Goal: Task Accomplishment & Management: Use online tool/utility

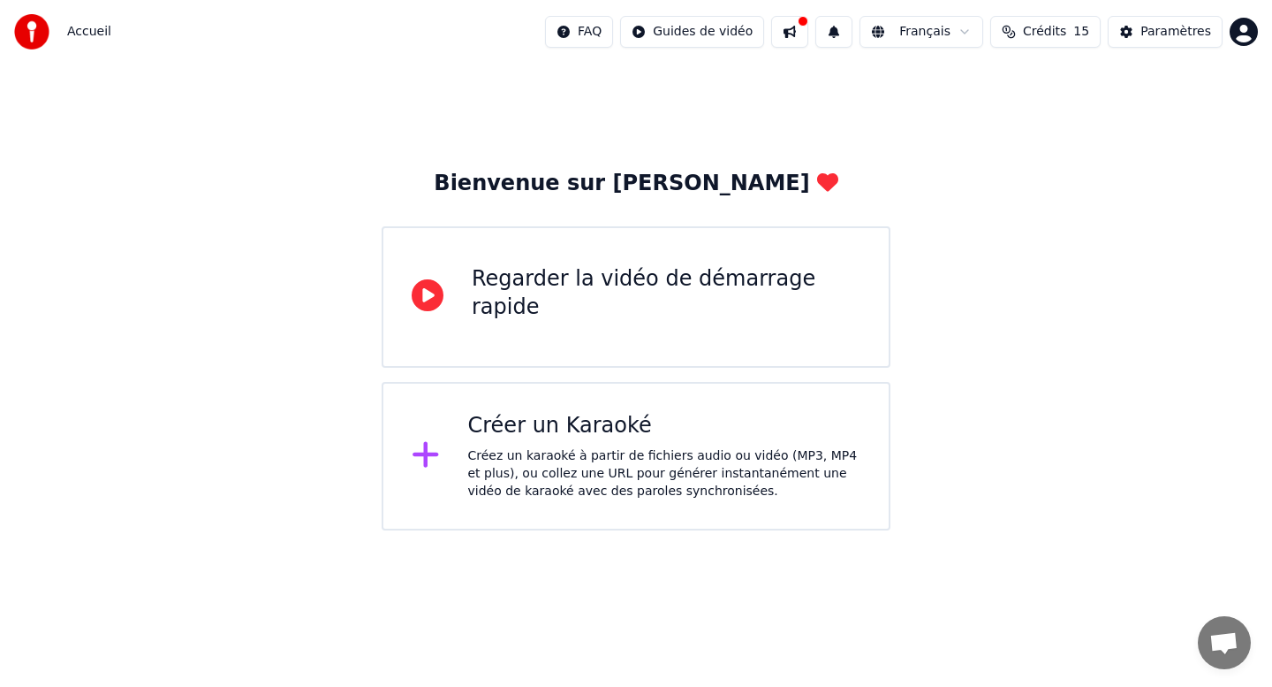
click at [492, 449] on div "Créez un karaoké à partir de fichiers audio ou vidéo (MP3, MP4 et plus), ou col…" at bounding box center [664, 473] width 393 height 53
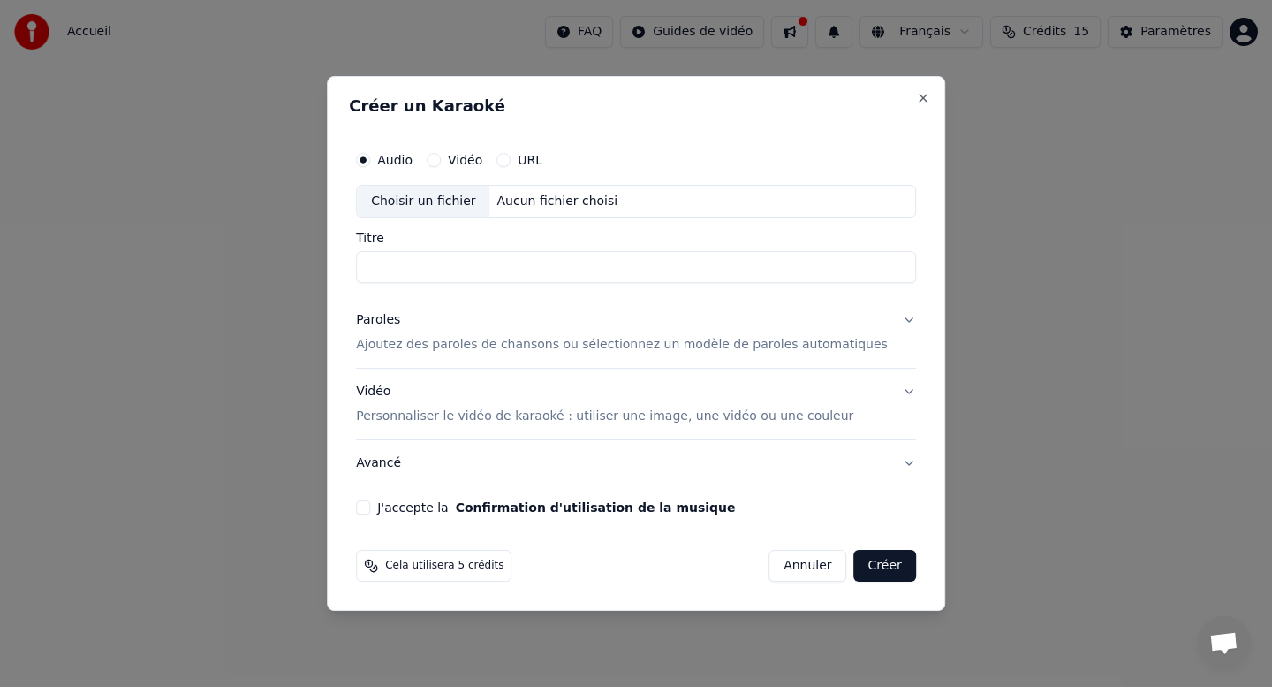
click at [448, 201] on div "Choisir un fichier" at bounding box center [423, 202] width 133 height 32
click at [479, 270] on input "Titre" at bounding box center [636, 268] width 560 height 32
click at [563, 299] on button "Paroles Ajoutez des paroles de chansons ou sélectionnez un modèle de paroles au…" at bounding box center [636, 333] width 560 height 71
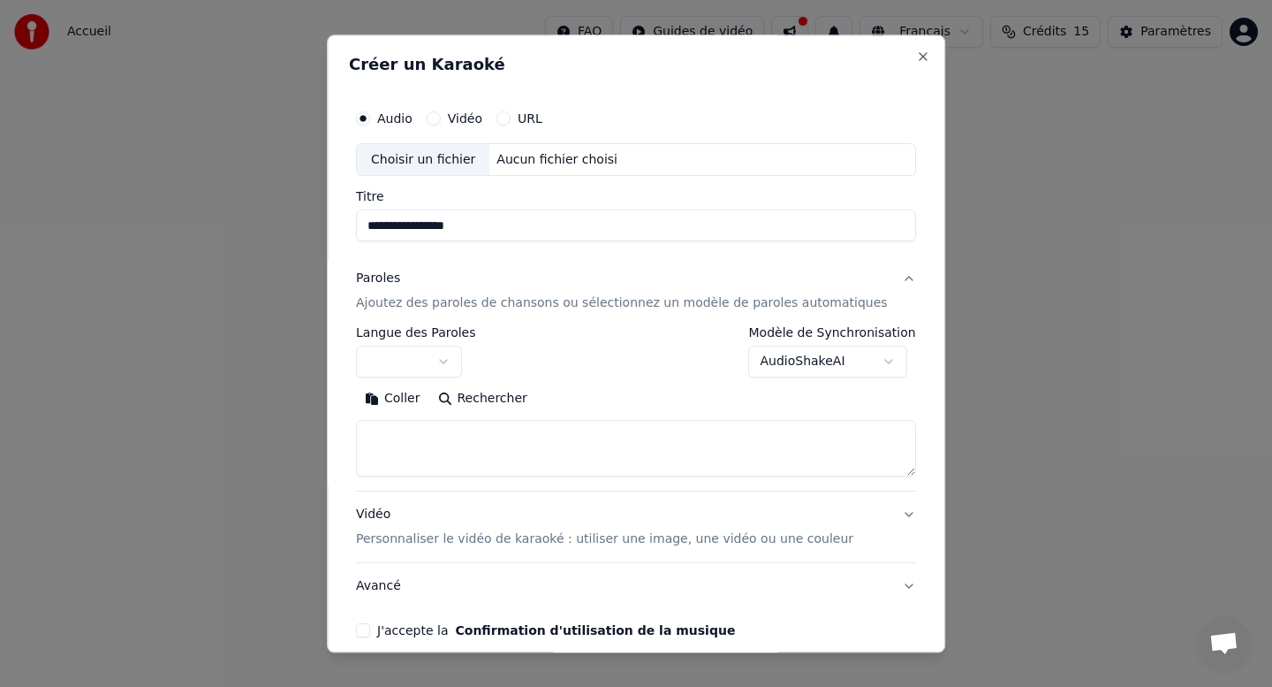
drag, startPoint x: 537, startPoint y: 222, endPoint x: 351, endPoint y: 239, distance: 187.2
click at [351, 239] on div "**********" at bounding box center [636, 343] width 619 height 618
type input "*"
click at [444, 164] on div "Choisir un fichier" at bounding box center [423, 160] width 133 height 32
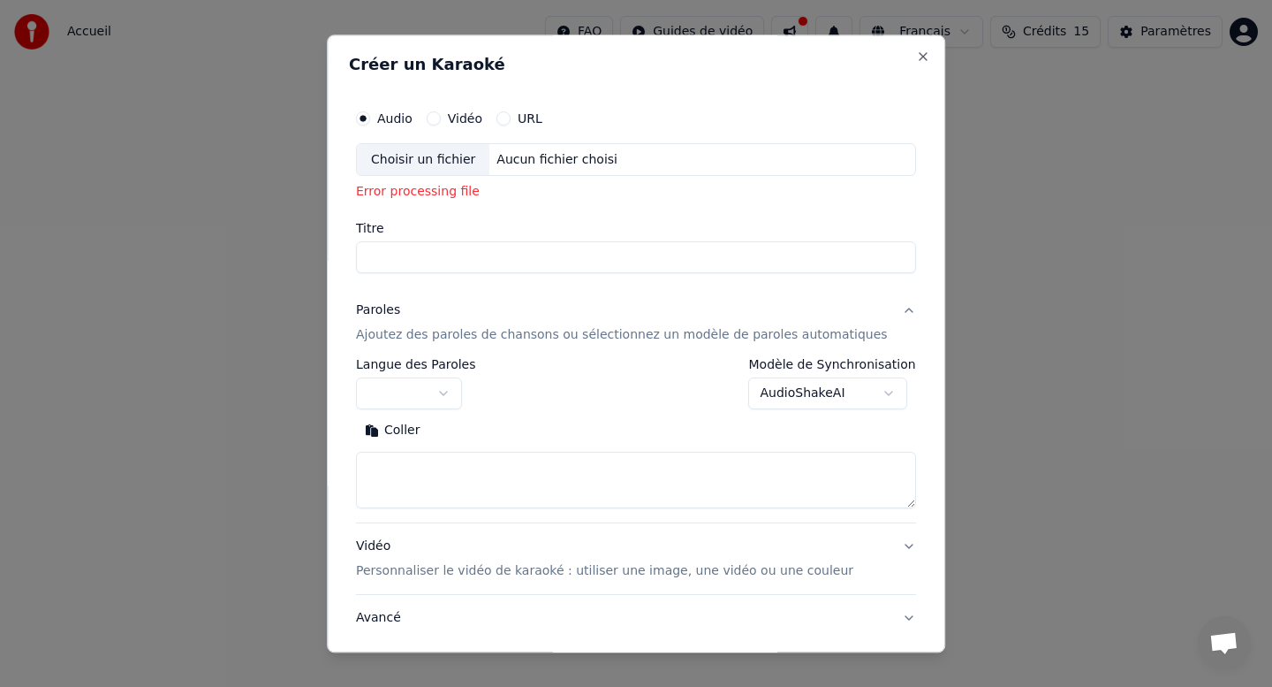
click at [447, 168] on div "Choisir un fichier" at bounding box center [423, 160] width 133 height 32
click at [511, 118] on button "URL" at bounding box center [504, 118] width 14 height 14
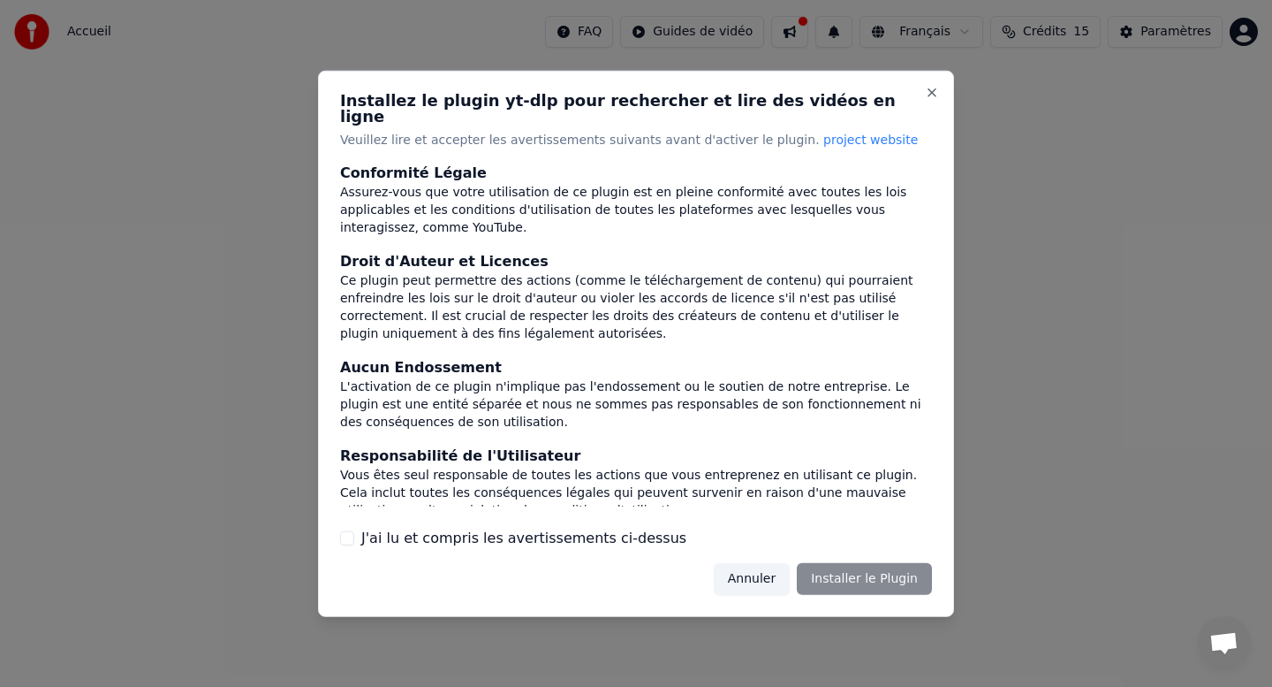
click at [778, 574] on button "Annuler" at bounding box center [752, 579] width 76 height 32
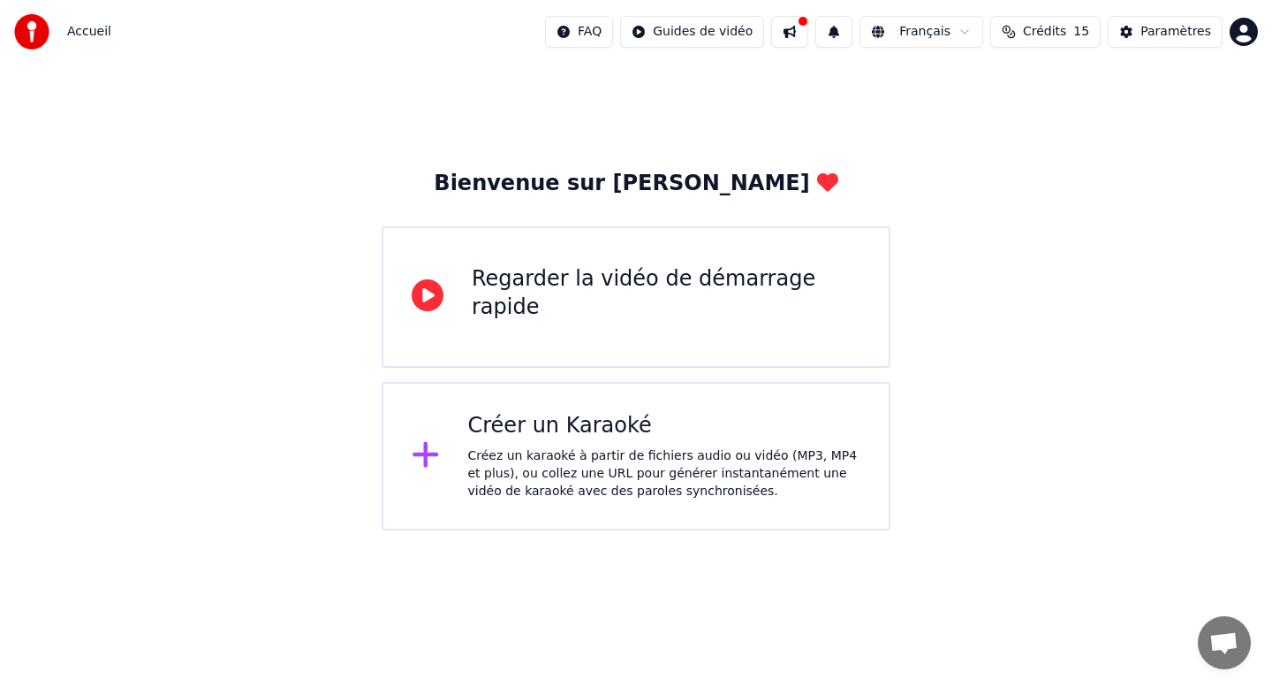
click at [576, 450] on div "Créez un karaoké à partir de fichiers audio ou vidéo (MP3, MP4 et plus), ou col…" at bounding box center [664, 473] width 393 height 53
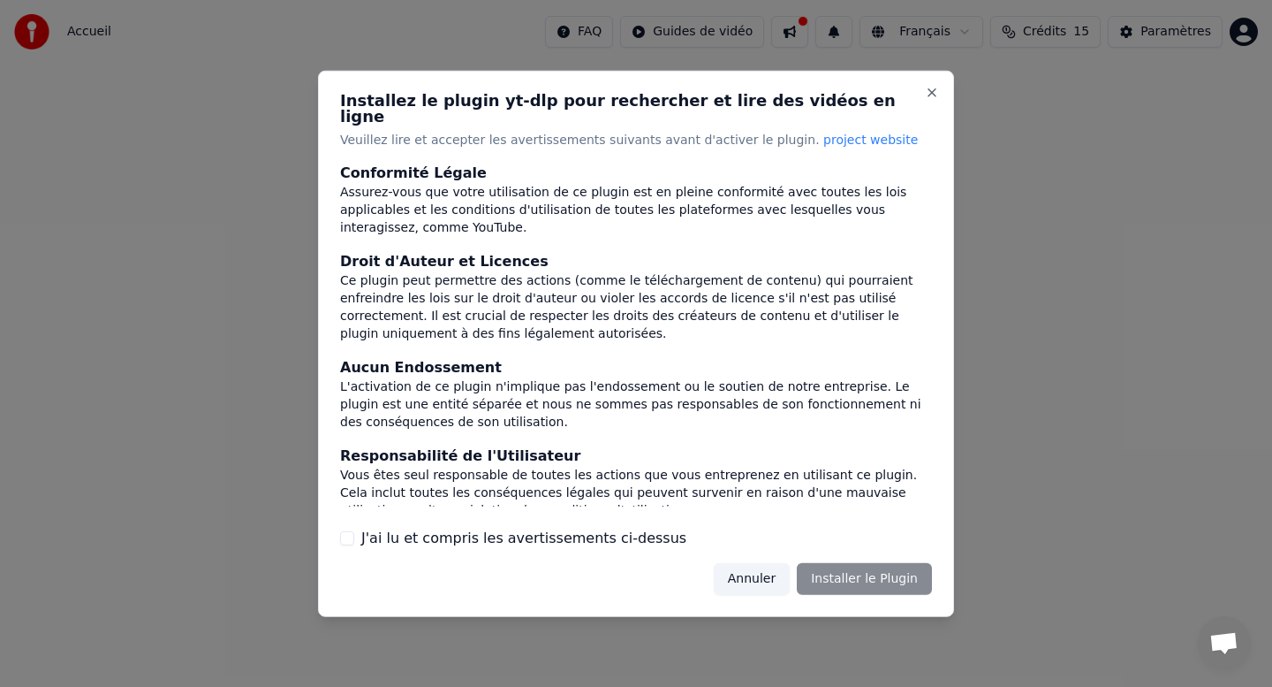
click at [762, 573] on button "Annuler" at bounding box center [752, 579] width 76 height 32
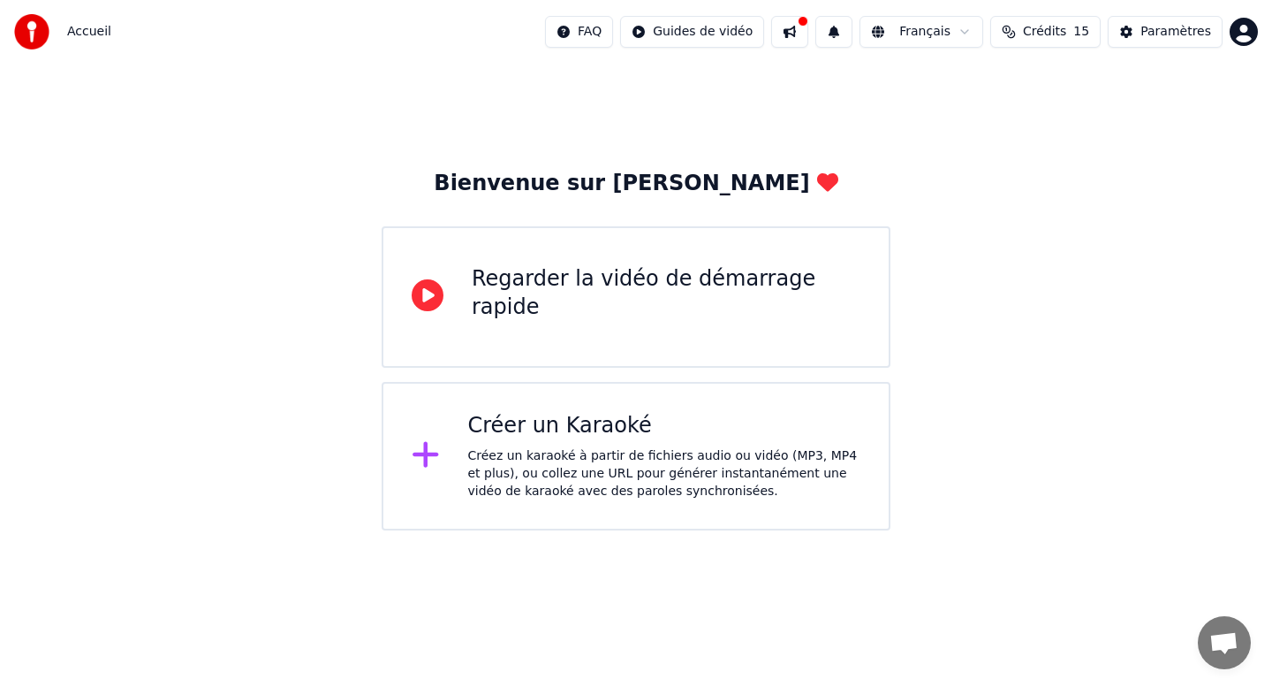
click at [452, 474] on div "Créer un Karaoké Créez un karaoké à partir de fichiers audio ou vidéo (MP3, MP4…" at bounding box center [636, 456] width 509 height 148
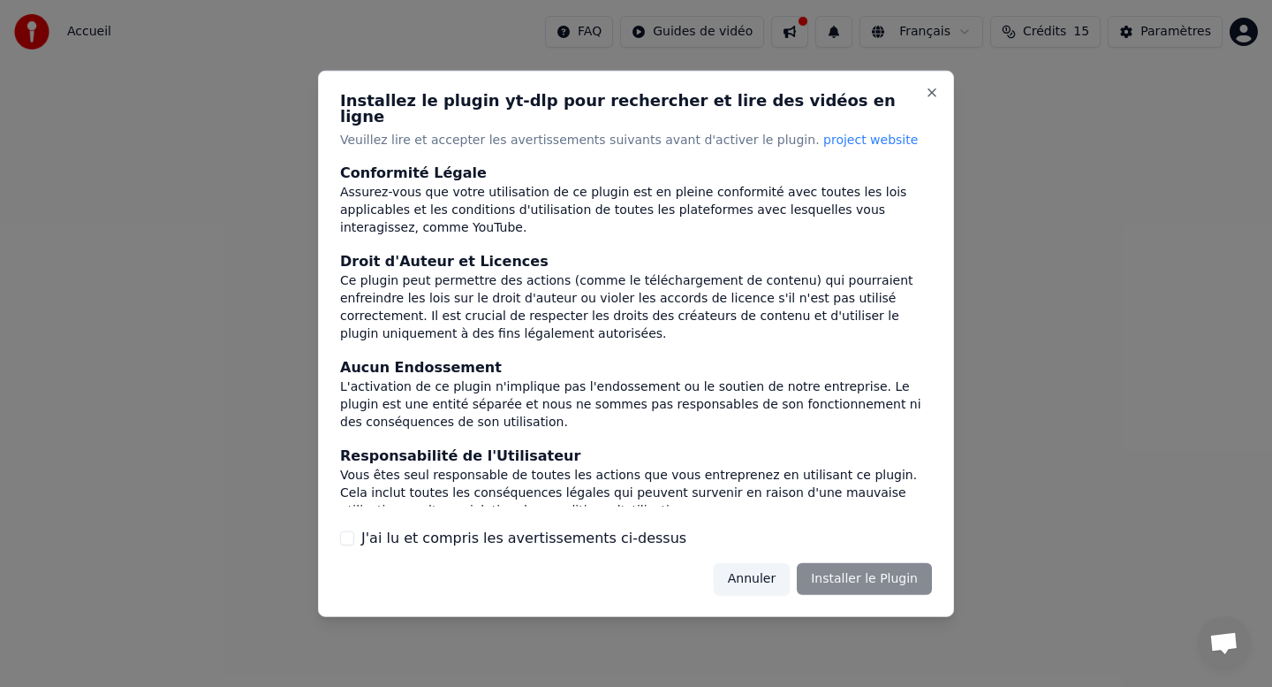
click at [992, 141] on div at bounding box center [636, 343] width 1272 height 687
click at [866, 573] on div "Annuler Installer le Plugin" at bounding box center [823, 579] width 218 height 32
click at [178, 385] on div at bounding box center [636, 343] width 1272 height 687
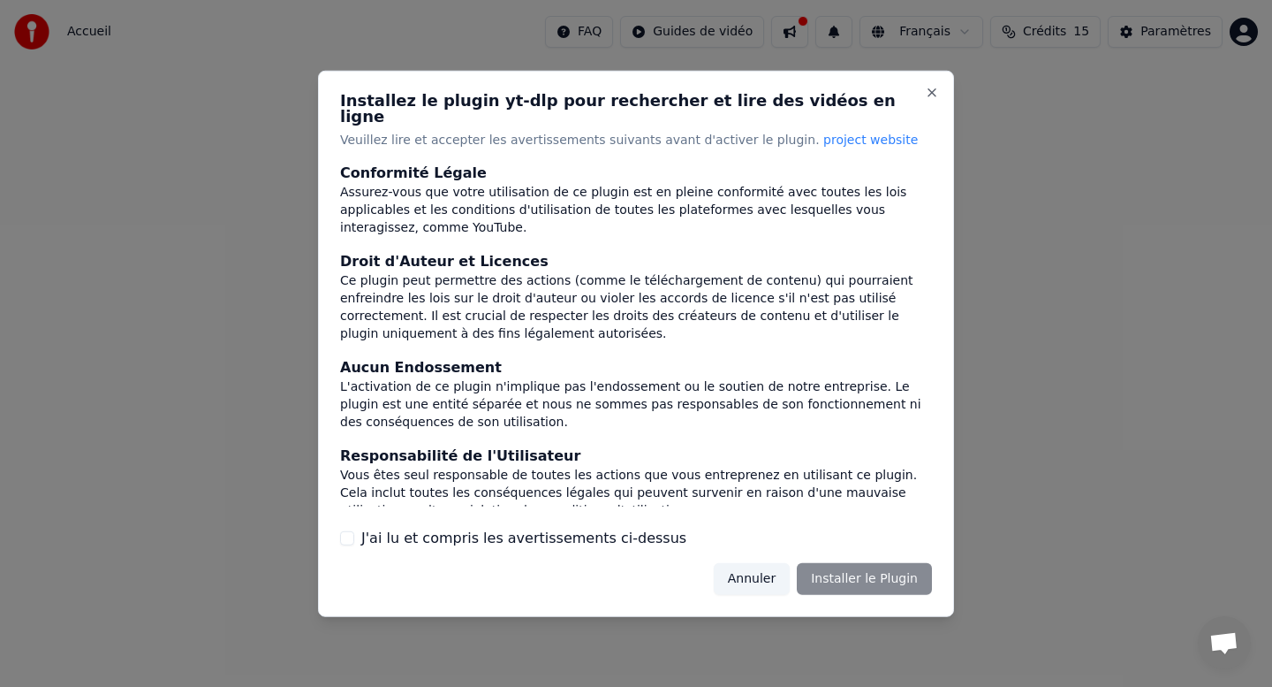
click at [783, 574] on button "Annuler" at bounding box center [752, 579] width 76 height 32
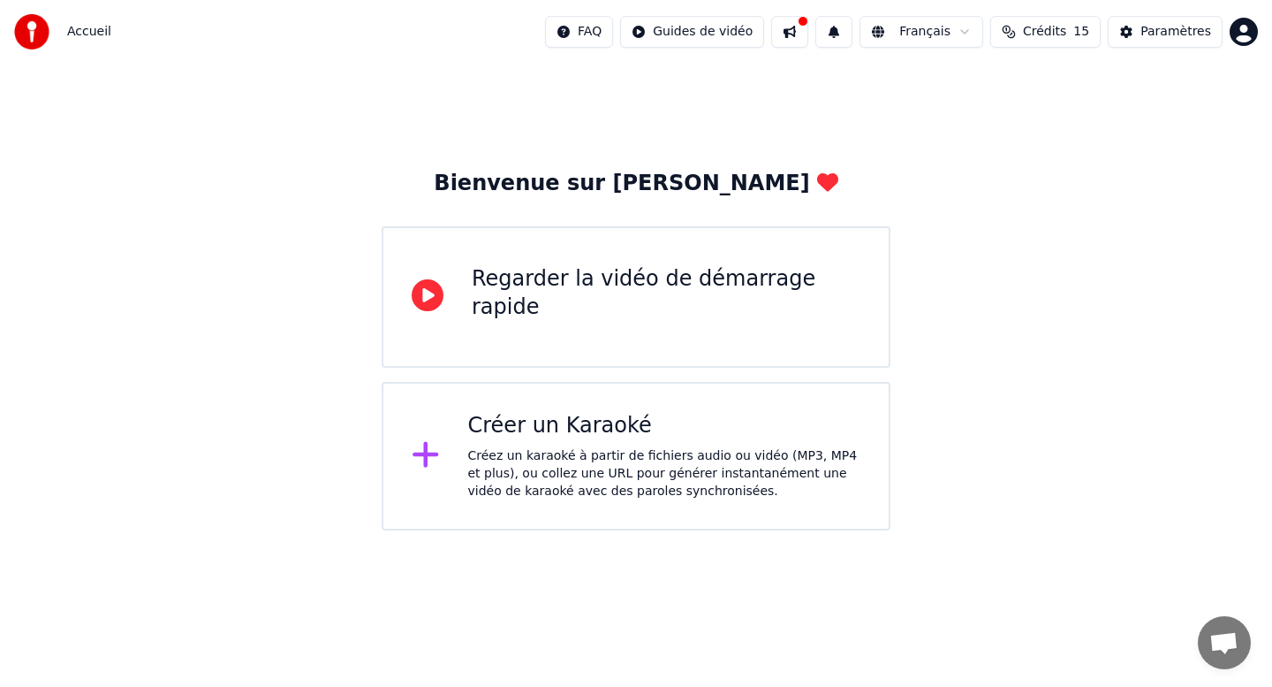
click at [691, 459] on div "Créez un karaoké à partir de fichiers audio ou vidéo (MP3, MP4 et plus), ou col…" at bounding box center [664, 473] width 393 height 53
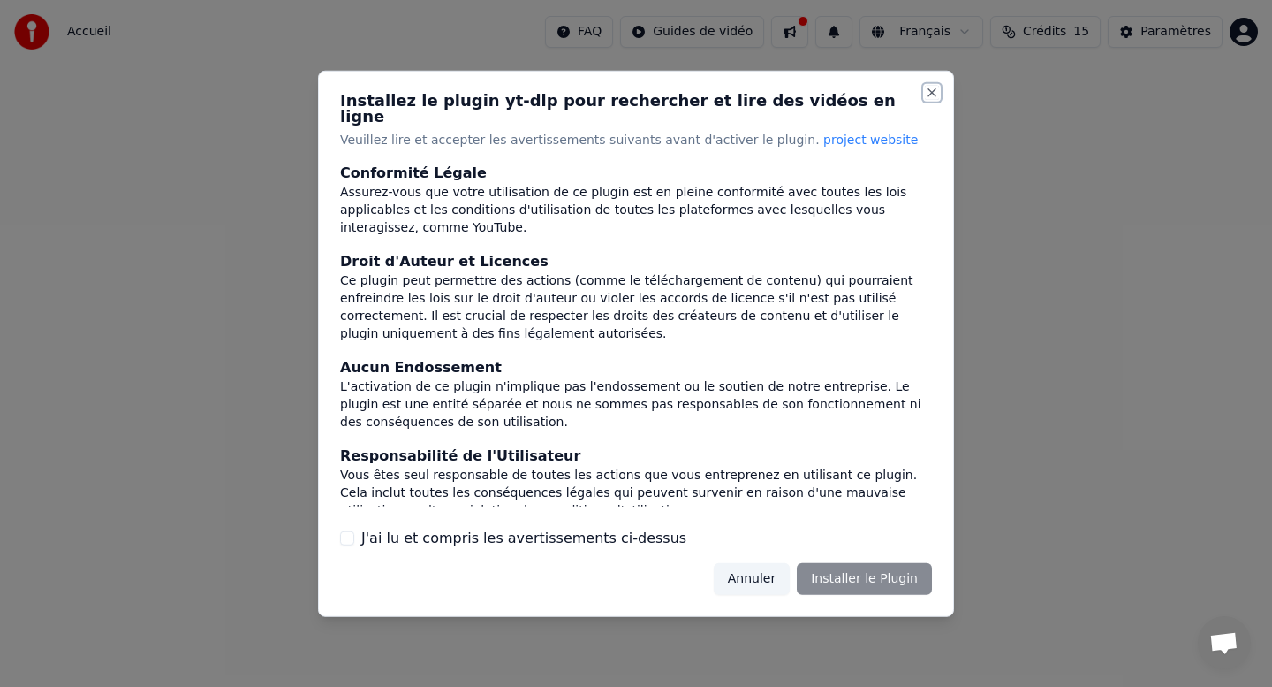
click at [931, 99] on button "Close" at bounding box center [932, 92] width 14 height 14
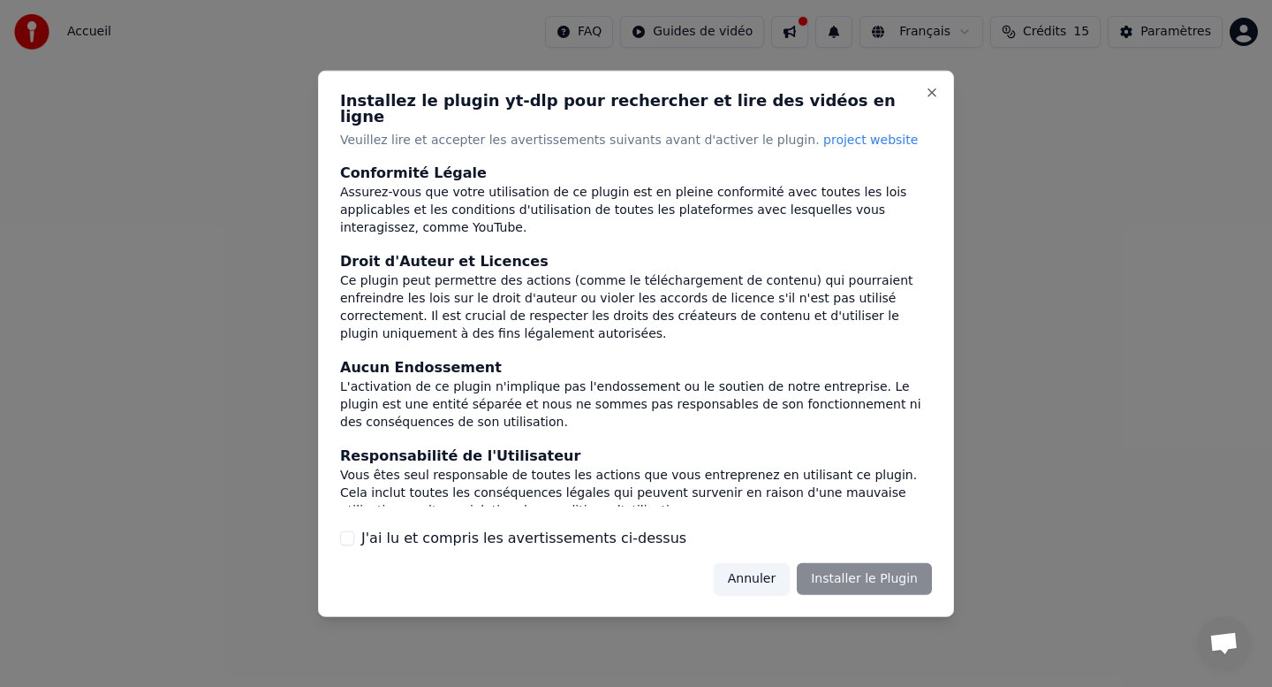
click at [849, 576] on div "Annuler Installer le Plugin" at bounding box center [823, 579] width 218 height 32
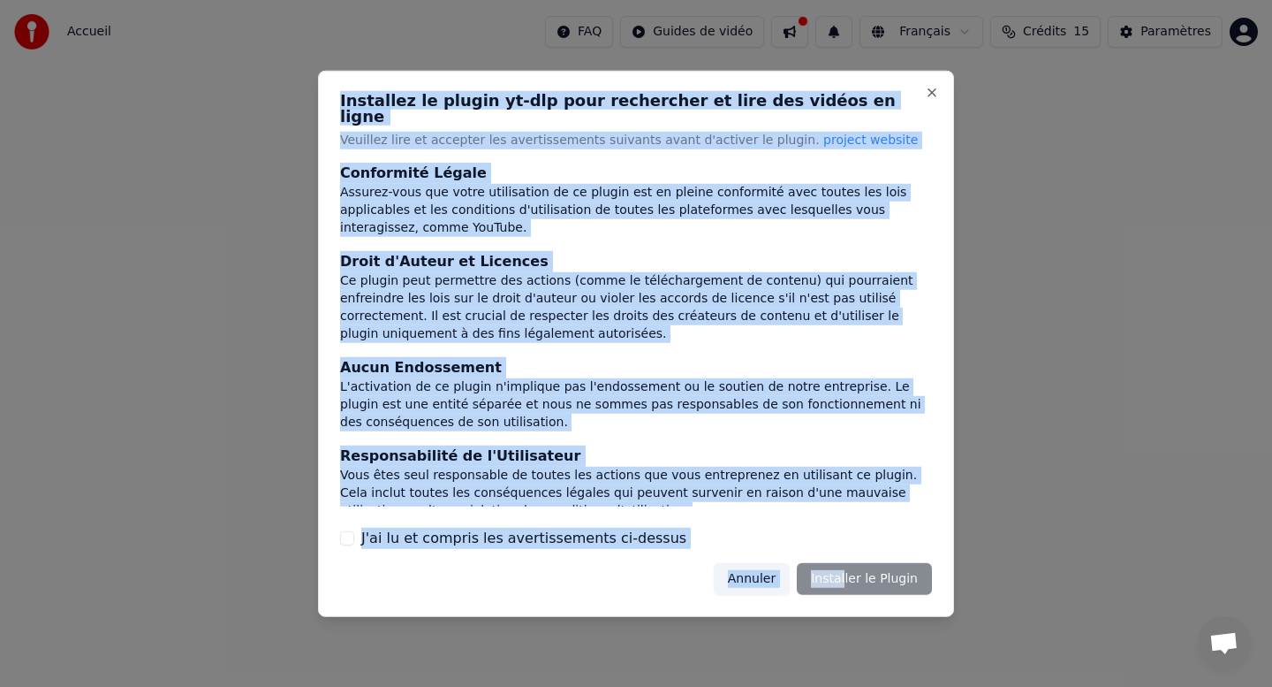
drag, startPoint x: 849, startPoint y: 576, endPoint x: 65, endPoint y: 151, distance: 891.6
click at [65, 151] on body "Accueil FAQ Guides de vidéo Français Crédits 15 Paramètres Bienvenue sur Youka …" at bounding box center [636, 265] width 1272 height 530
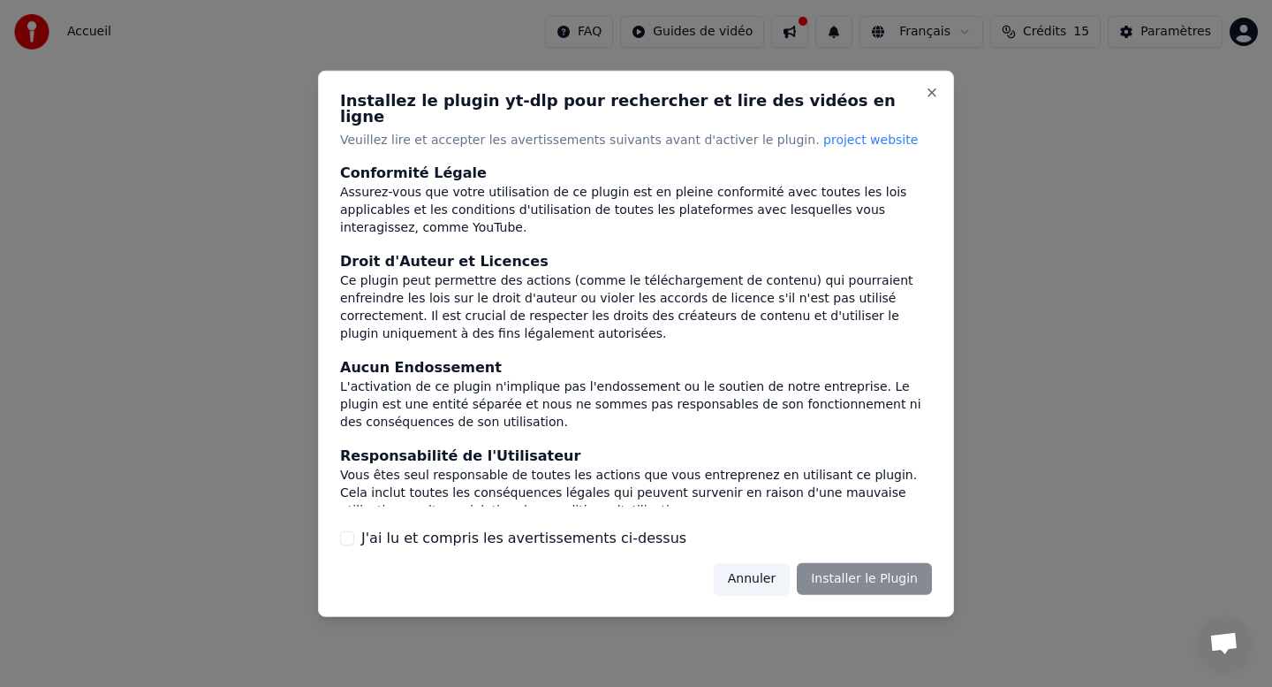
click at [1029, 460] on div at bounding box center [636, 343] width 1272 height 687
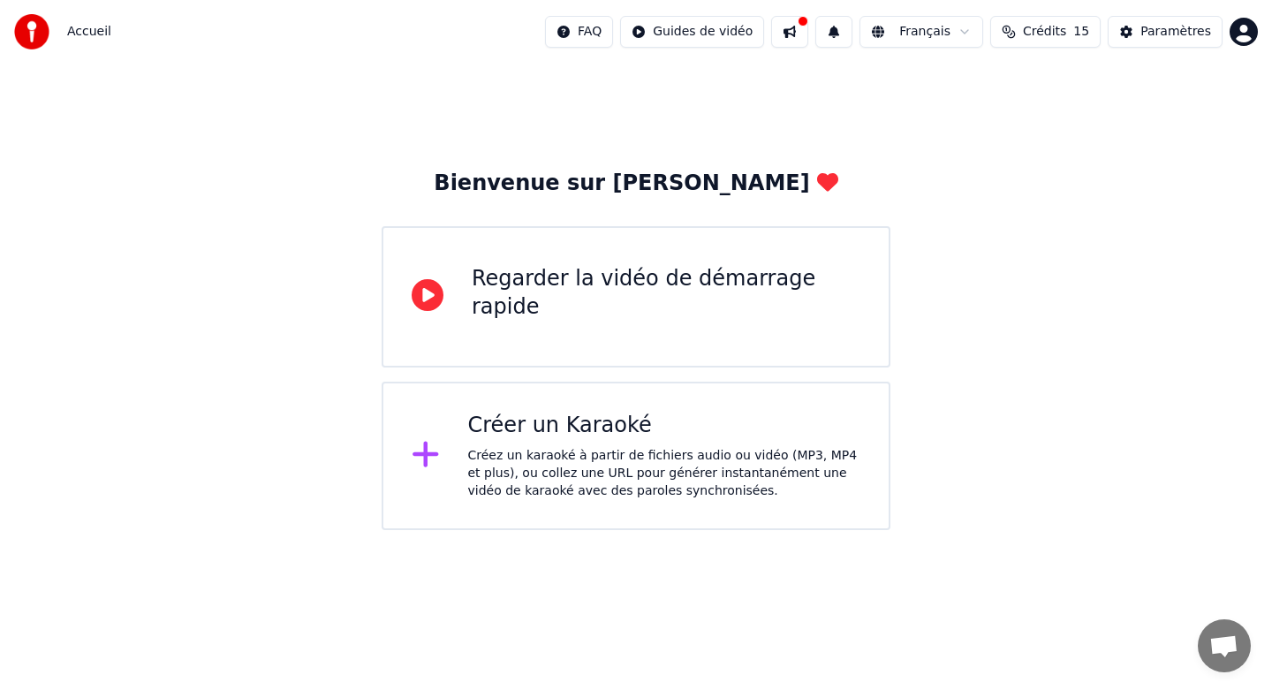
click at [535, 458] on div "Créez un karaoké à partir de fichiers audio ou vidéo (MP3, MP4 et plus), ou col…" at bounding box center [664, 473] width 393 height 53
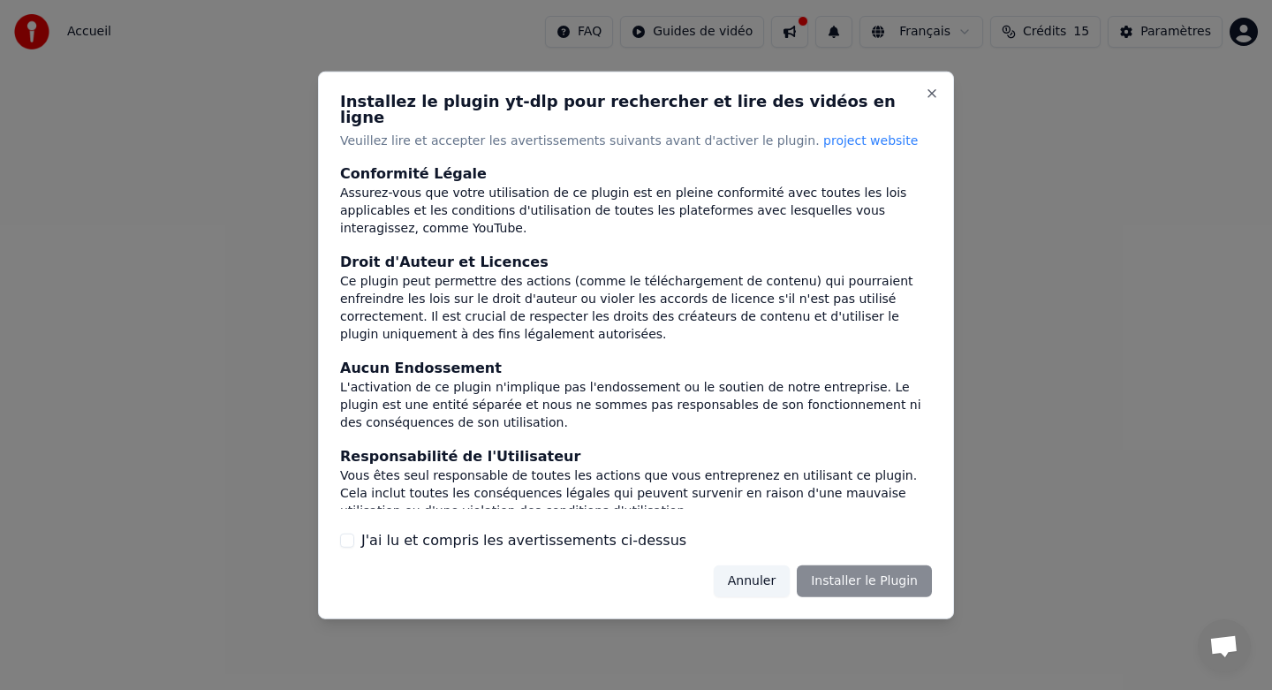
click at [346, 534] on button "J'ai lu et compris les avertissements ci-dessus" at bounding box center [347, 541] width 14 height 14
click at [937, 100] on button "Close" at bounding box center [932, 93] width 14 height 14
click at [930, 100] on button "Close" at bounding box center [932, 93] width 14 height 14
click at [350, 535] on button "J'ai lu et compris les avertissements ci-dessus" at bounding box center [347, 541] width 14 height 14
click at [935, 100] on button "Close" at bounding box center [932, 93] width 14 height 14
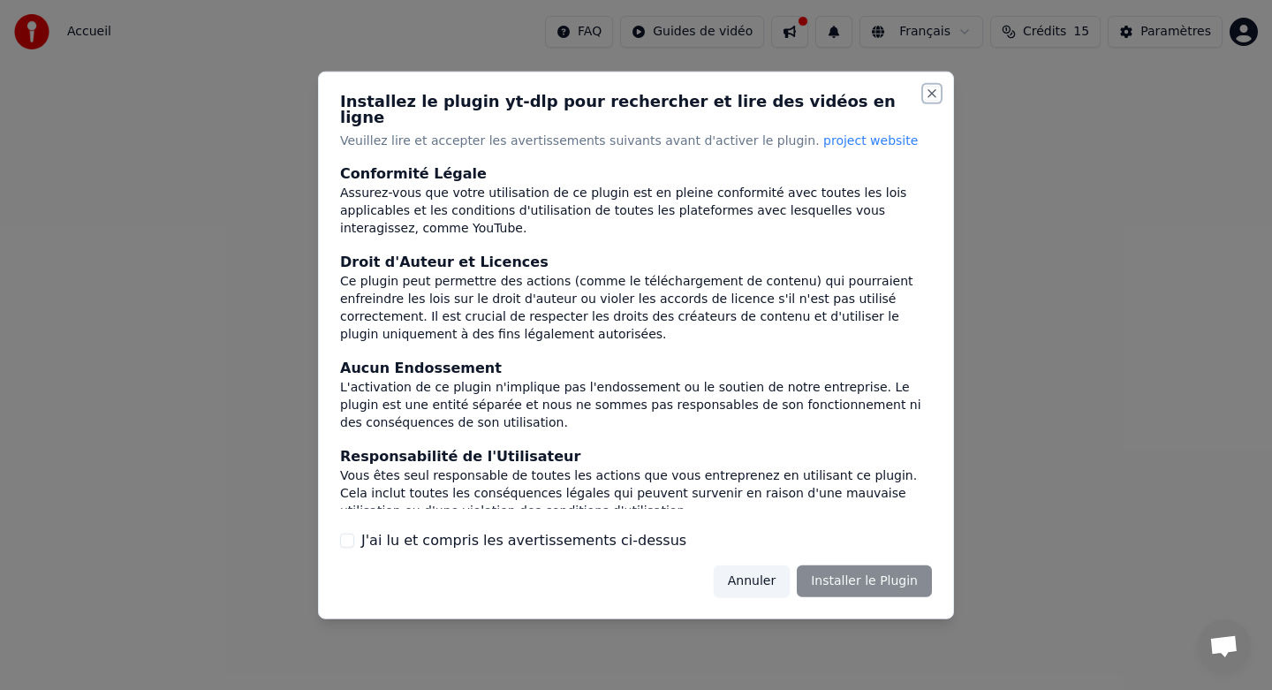
click at [934, 100] on button "Close" at bounding box center [932, 93] width 14 height 14
click at [355, 536] on div "J'ai lu et compris les avertissements ci-dessus" at bounding box center [636, 540] width 592 height 21
click at [345, 535] on button "J'ai lu et compris les avertissements ci-dessus" at bounding box center [347, 541] width 14 height 14
click at [873, 569] on button "Installer le Plugin" at bounding box center [864, 582] width 135 height 32
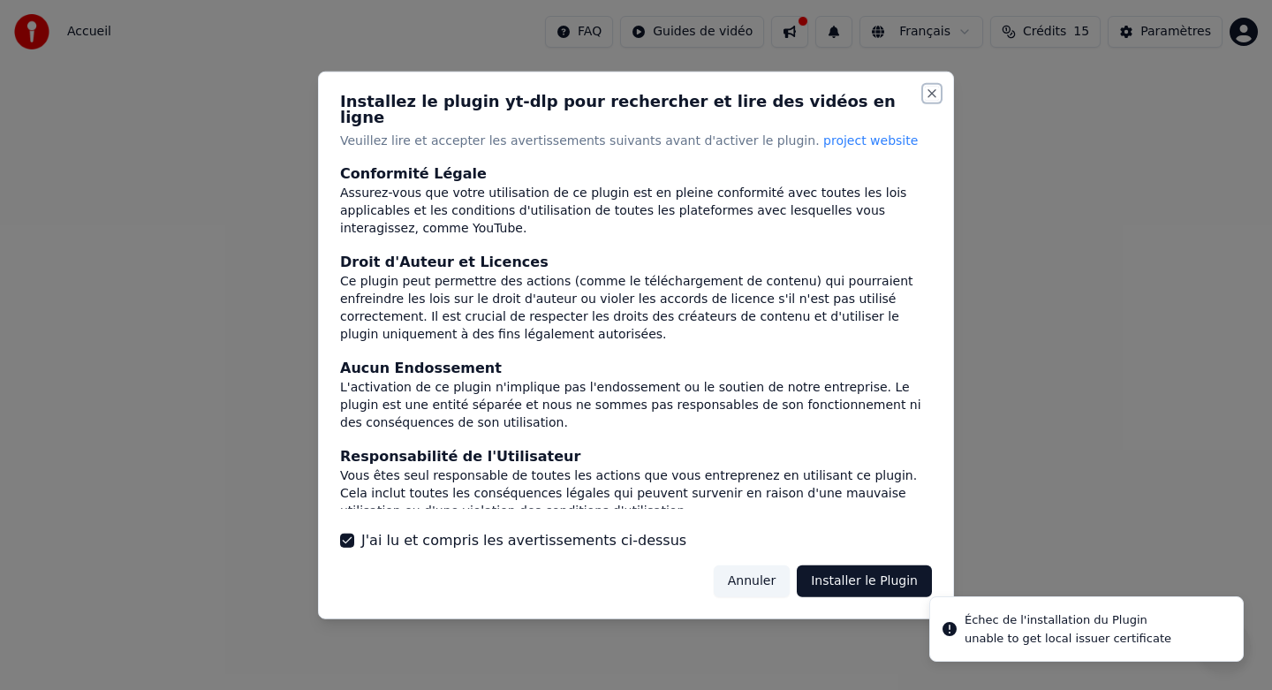
click at [930, 100] on button "Close" at bounding box center [932, 93] width 14 height 14
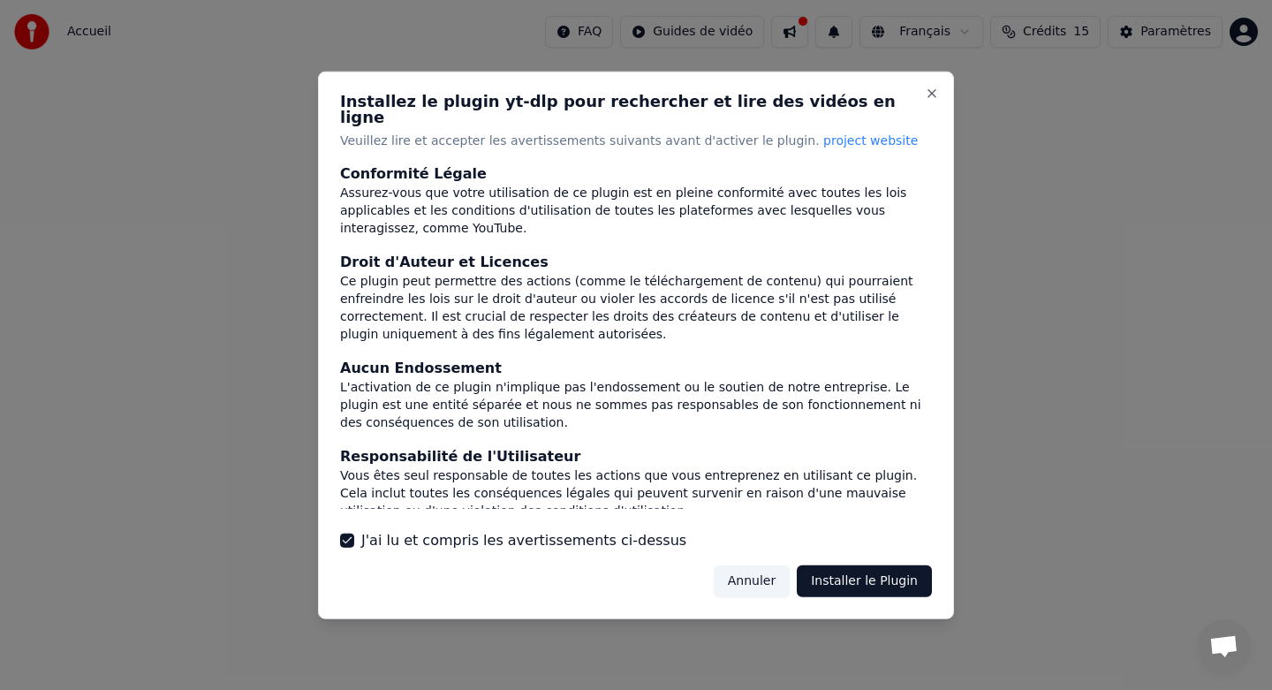
click at [743, 573] on button "Annuler" at bounding box center [752, 582] width 76 height 32
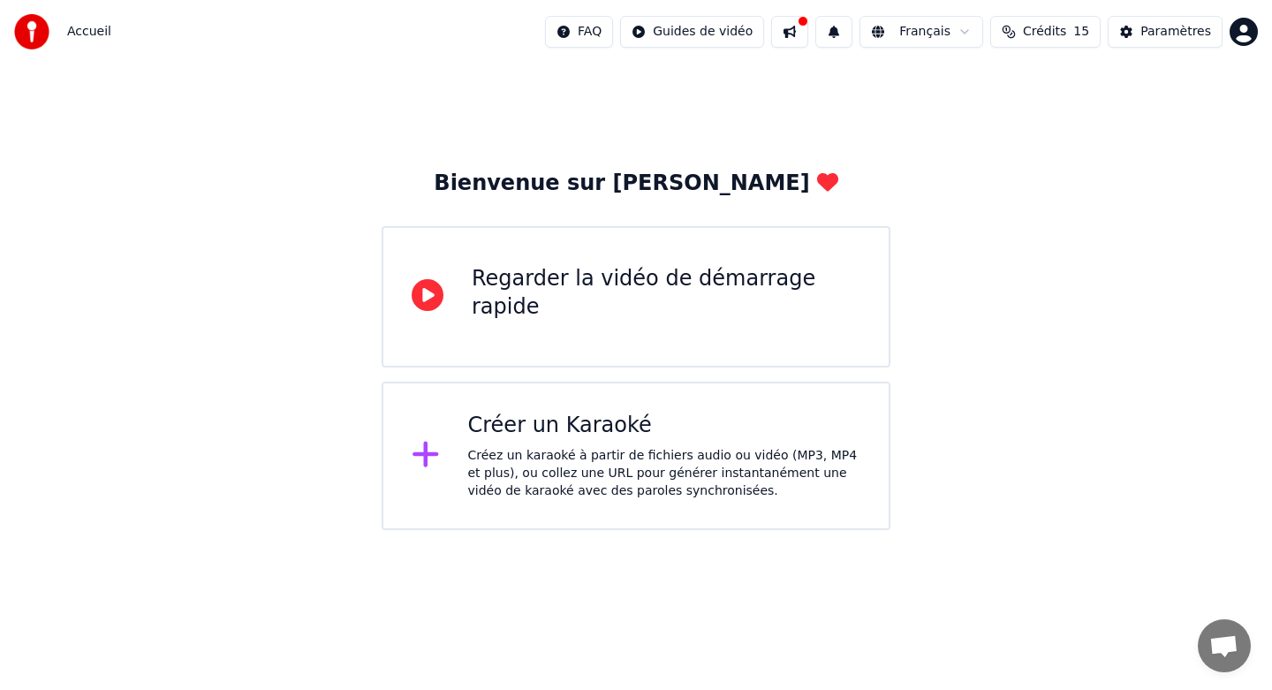
click at [1259, 300] on div "Bienvenue sur Youka Regarder la vidéo de démarrage rapide Créer un Karaoké Crée…" at bounding box center [636, 297] width 1272 height 467
click at [717, 470] on div "Créez un karaoké à partir de fichiers audio ou vidéo (MP3, MP4 et plus), ou col…" at bounding box center [664, 473] width 393 height 53
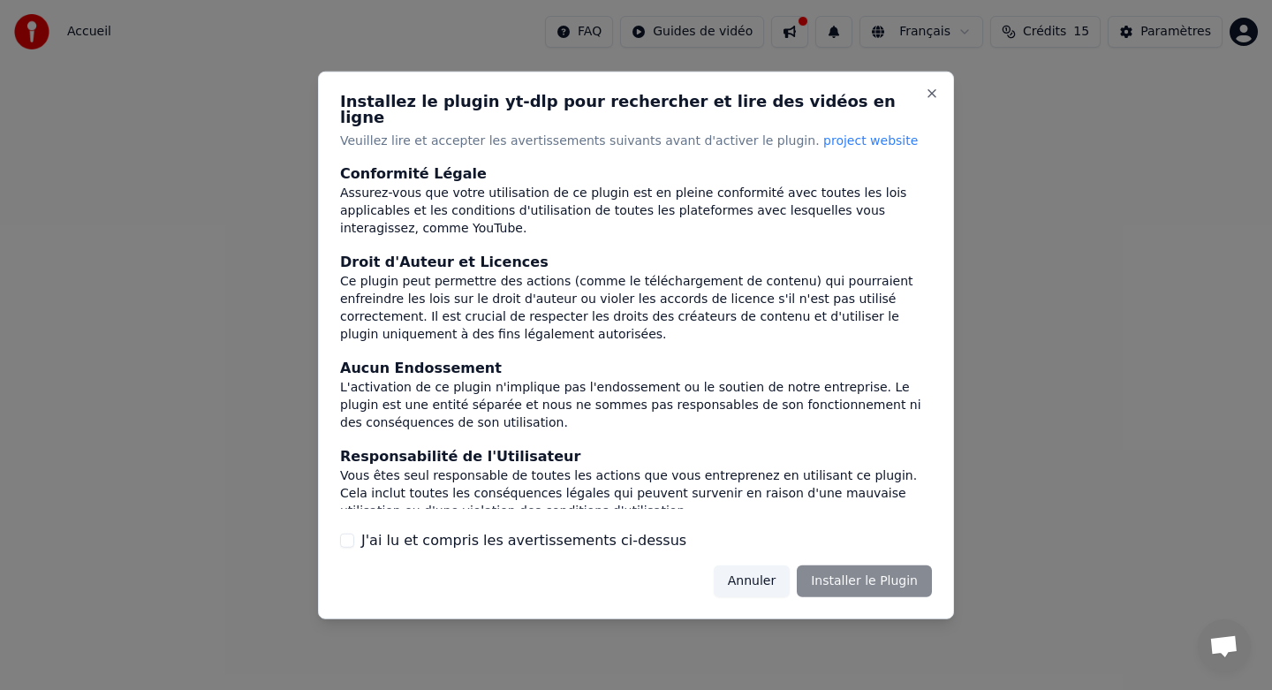
click at [717, 470] on div "Vous êtes seul responsable de toutes les actions que vous entreprenez en utilis…" at bounding box center [636, 493] width 592 height 53
click at [29, 35] on div at bounding box center [636, 345] width 1272 height 690
click at [747, 577] on button "Annuler" at bounding box center [752, 582] width 76 height 32
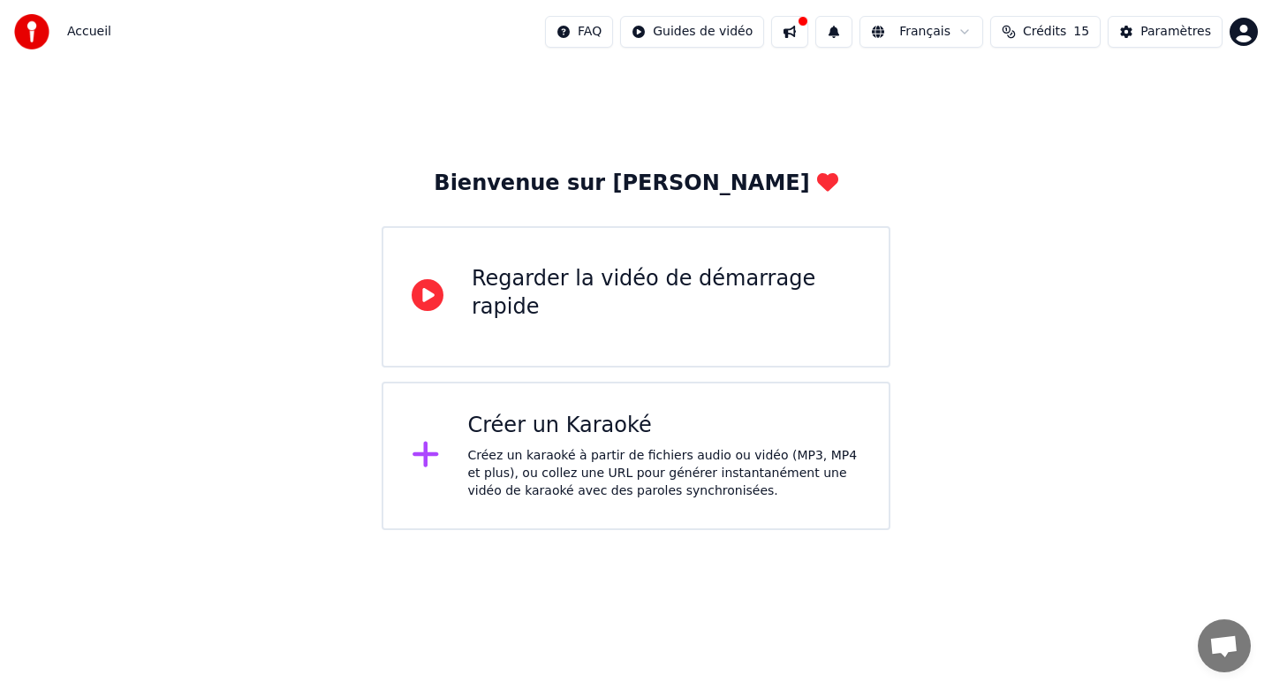
click at [747, 301] on div "Regarder la vidéo de démarrage rapide" at bounding box center [666, 293] width 389 height 57
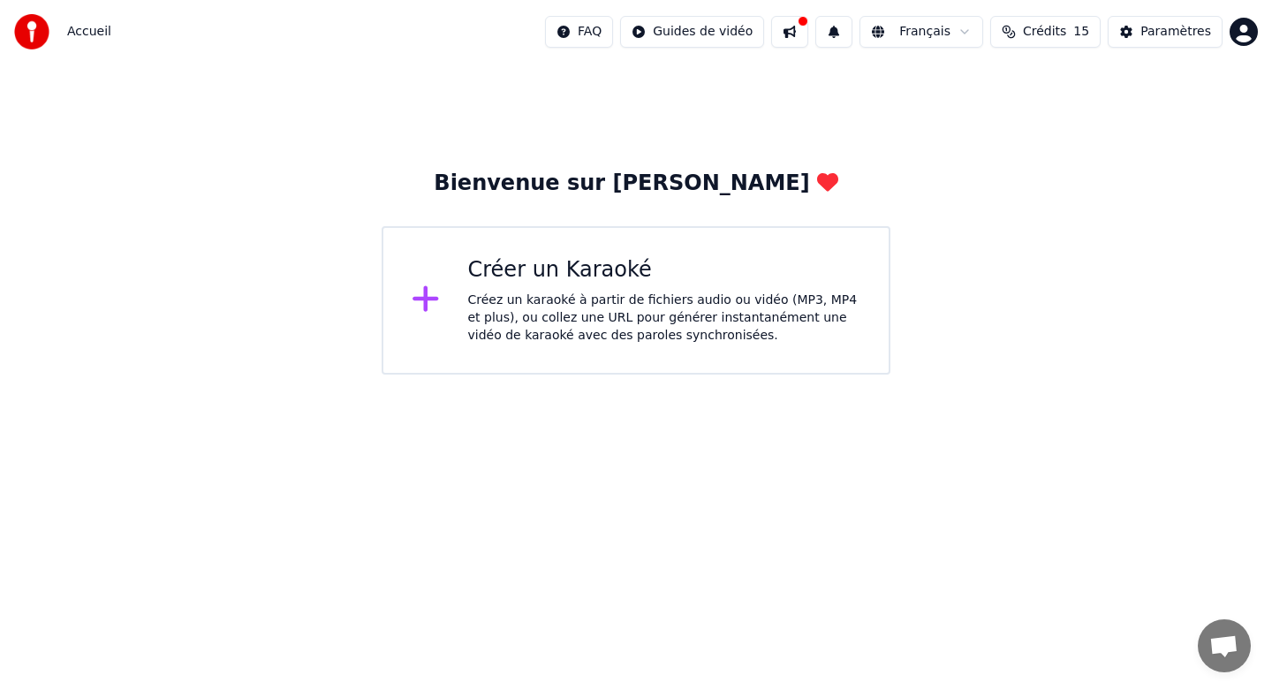
click at [521, 306] on div "Créez un karaoké à partir de fichiers audio ou vidéo (MP3, MP4 et plus), ou col…" at bounding box center [664, 318] width 393 height 53
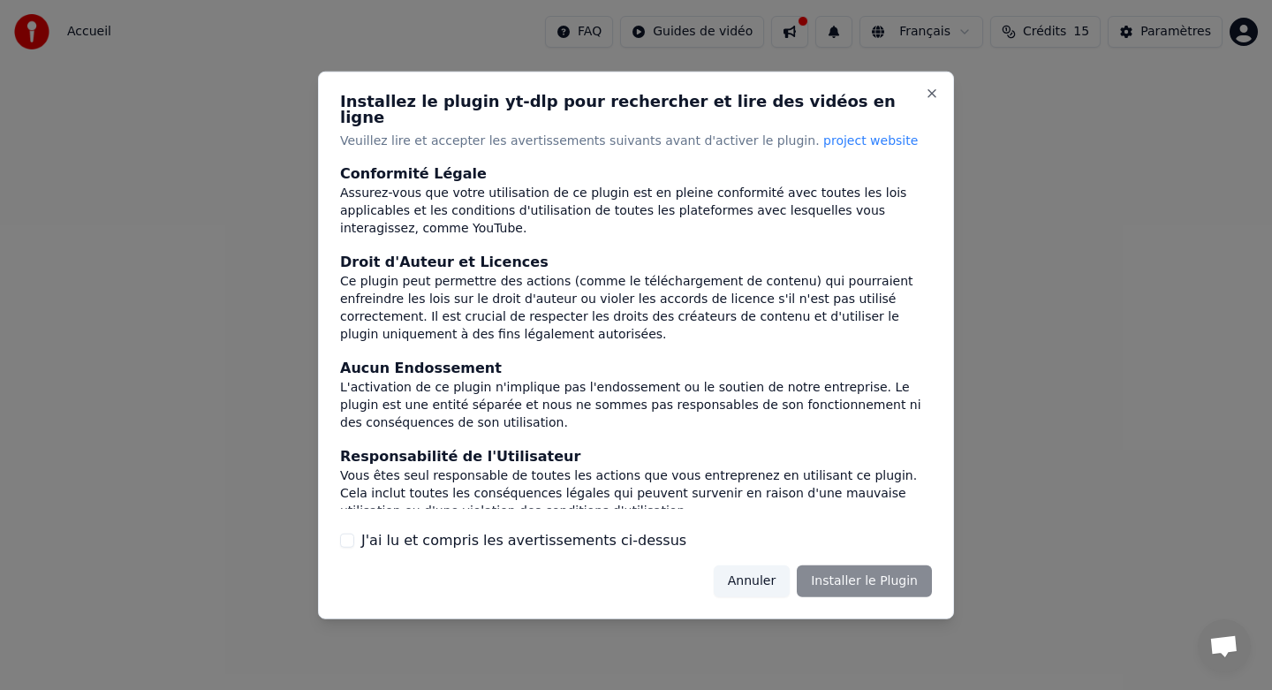
click at [345, 535] on button "J'ai lu et compris les avertissements ci-dessus" at bounding box center [347, 541] width 14 height 14
click at [751, 579] on button "Annuler" at bounding box center [752, 582] width 76 height 32
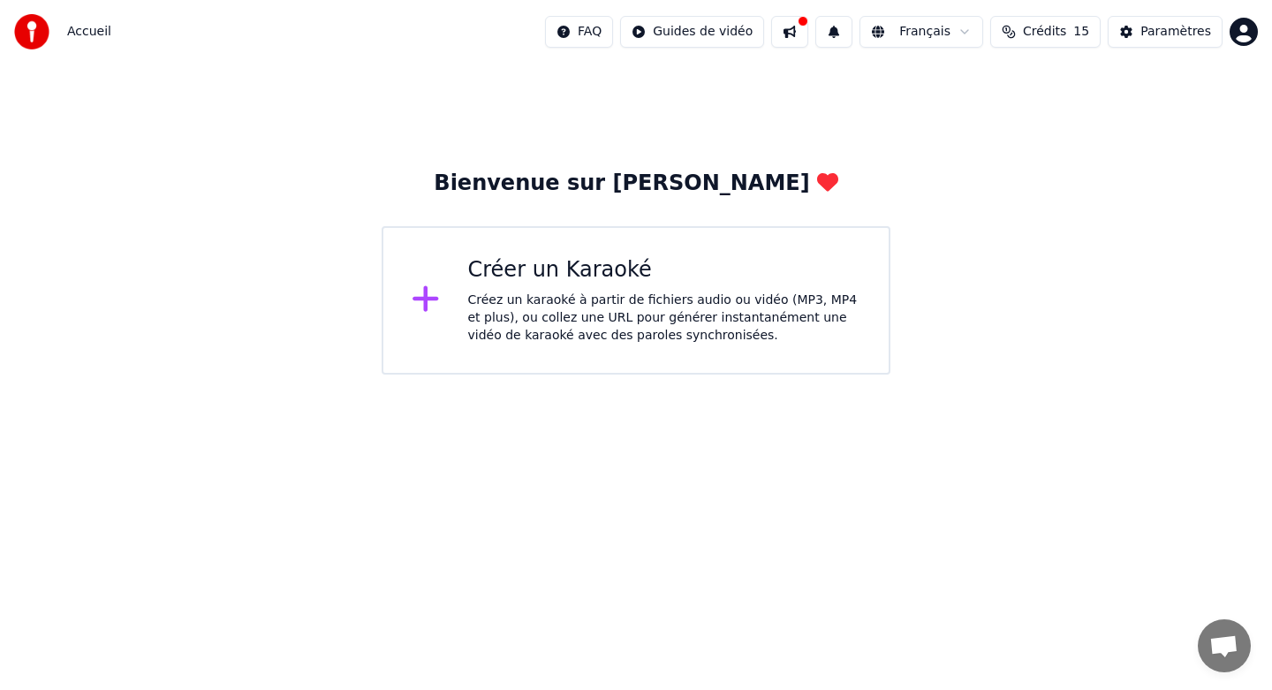
click at [617, 330] on div "Créez un karaoké à partir de fichiers audio ou vidéo (MP3, MP4 et plus), ou col…" at bounding box center [664, 318] width 393 height 53
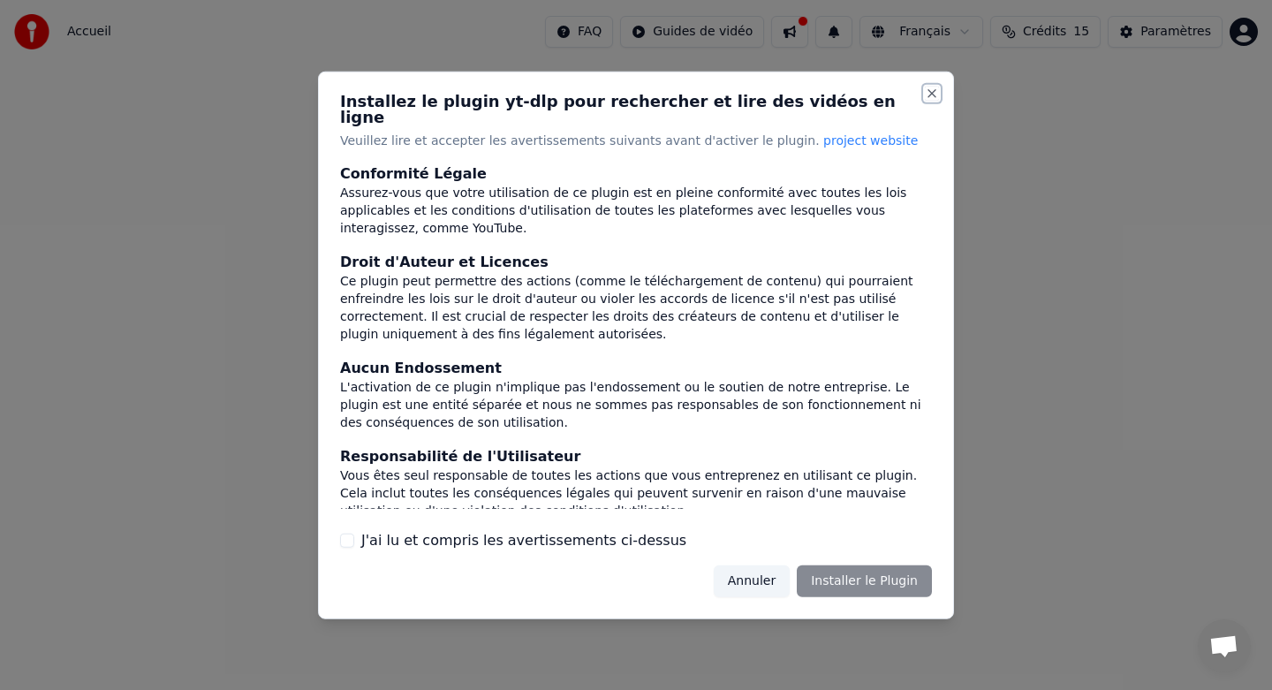
click at [931, 100] on button "Close" at bounding box center [932, 93] width 14 height 14
click at [761, 580] on button "Annuler" at bounding box center [752, 582] width 76 height 32
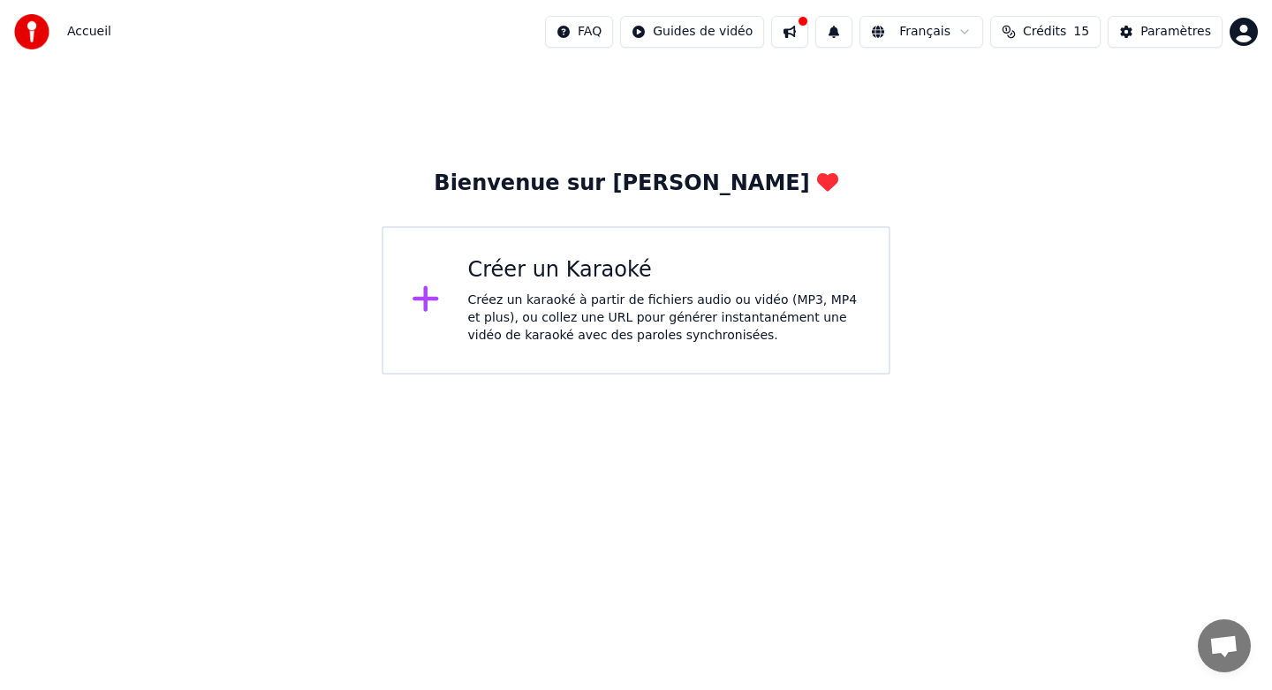
click at [565, 278] on div "Créer un Karaoké" at bounding box center [664, 270] width 393 height 28
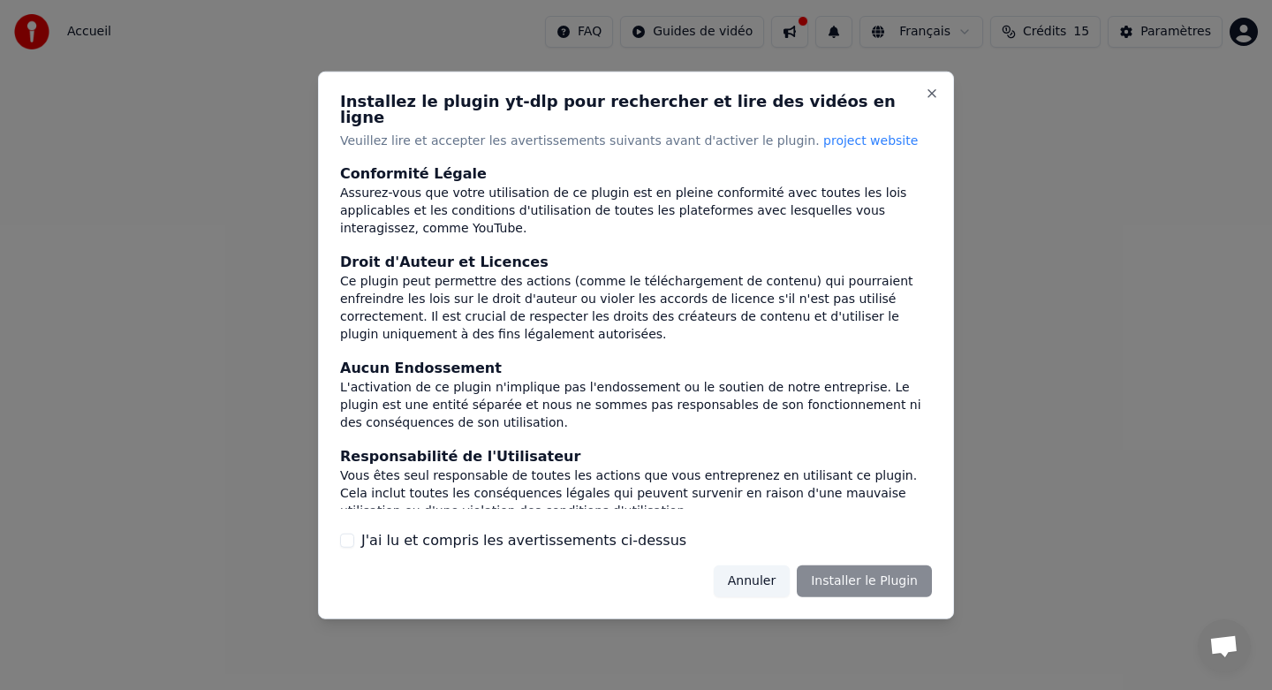
click at [824, 133] on span "project website" at bounding box center [871, 140] width 95 height 14
click at [753, 581] on button "Annuler" at bounding box center [752, 582] width 76 height 32
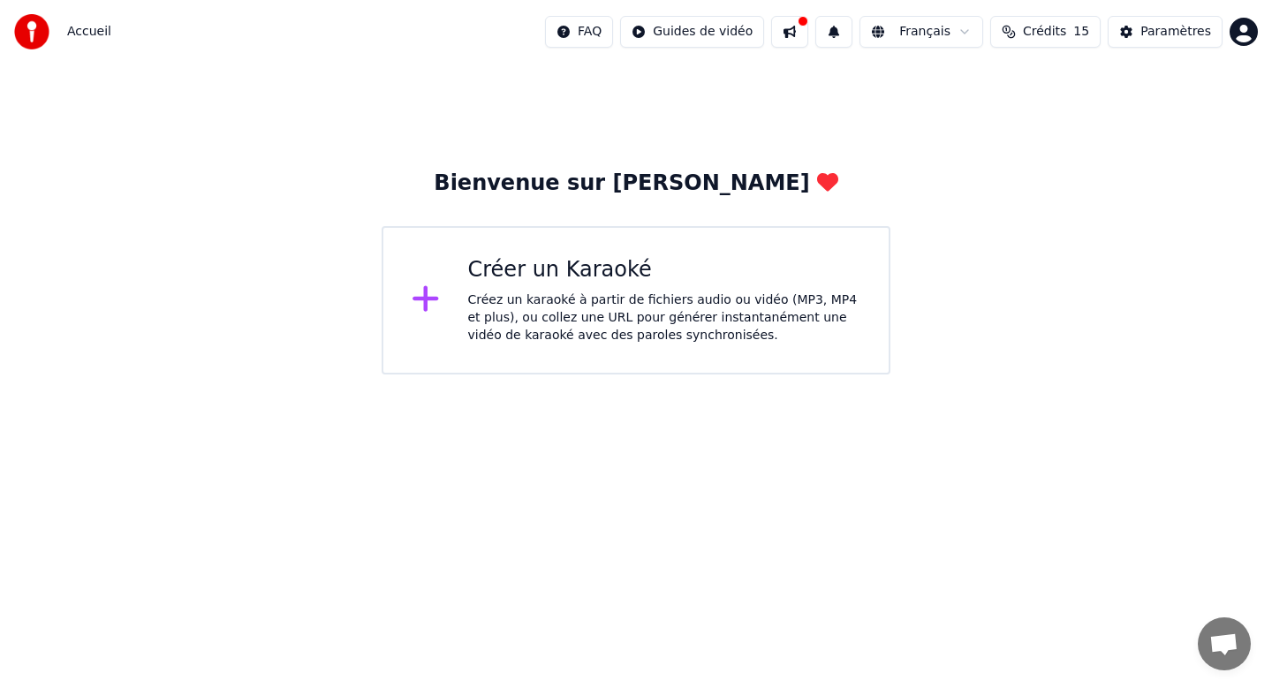
click at [586, 304] on div "Créez un karaoké à partir de fichiers audio ou vidéo (MP3, MP4 et plus), ou col…" at bounding box center [664, 318] width 393 height 53
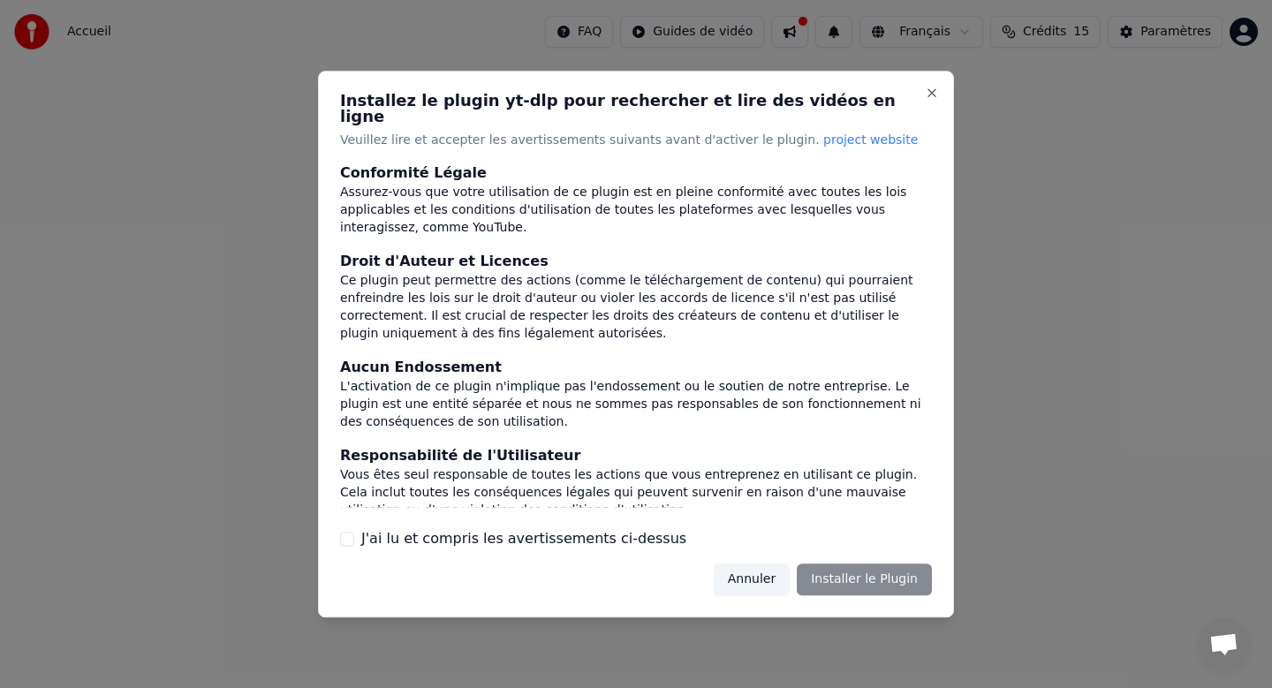
click at [347, 533] on button "J'ai lu et compris les avertissements ci-dessus" at bounding box center [347, 539] width 14 height 14
click at [874, 573] on button "Installer le Plugin" at bounding box center [864, 580] width 135 height 32
click at [768, 575] on button "Annuler" at bounding box center [752, 580] width 76 height 32
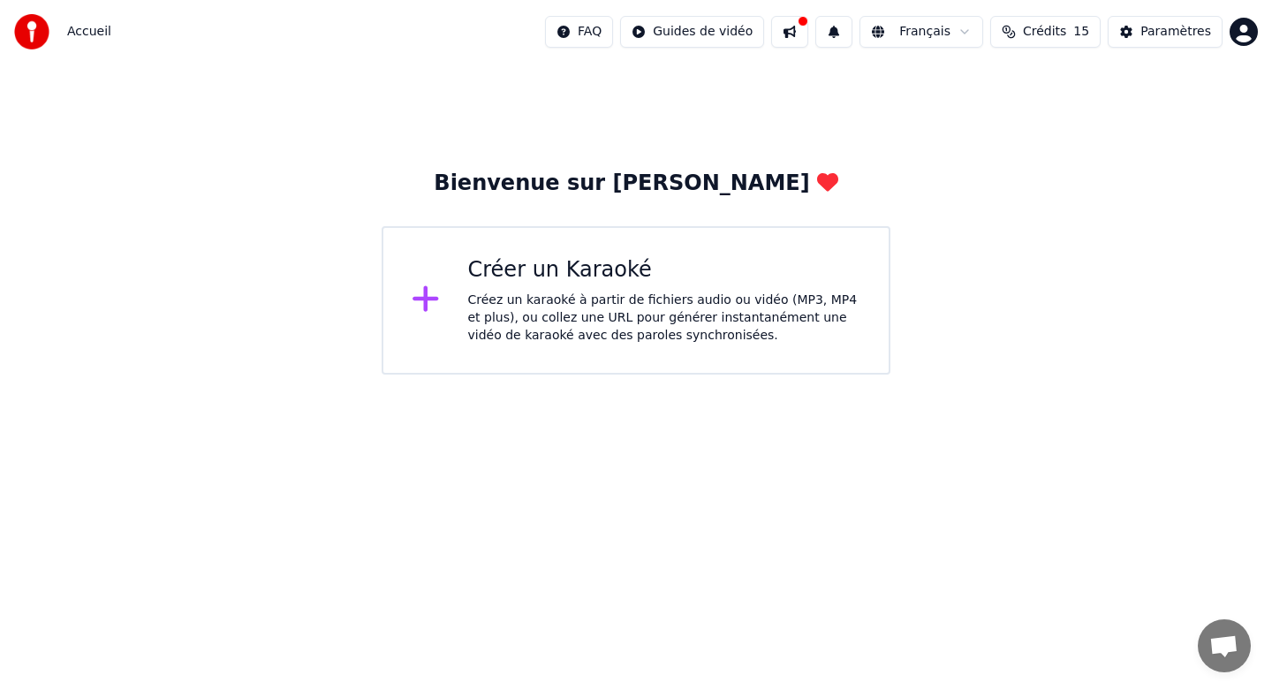
click at [766, 319] on div "Créez un karaoké à partir de fichiers audio ou vidéo (MP3, MP4 et plus), ou col…" at bounding box center [664, 318] width 393 height 53
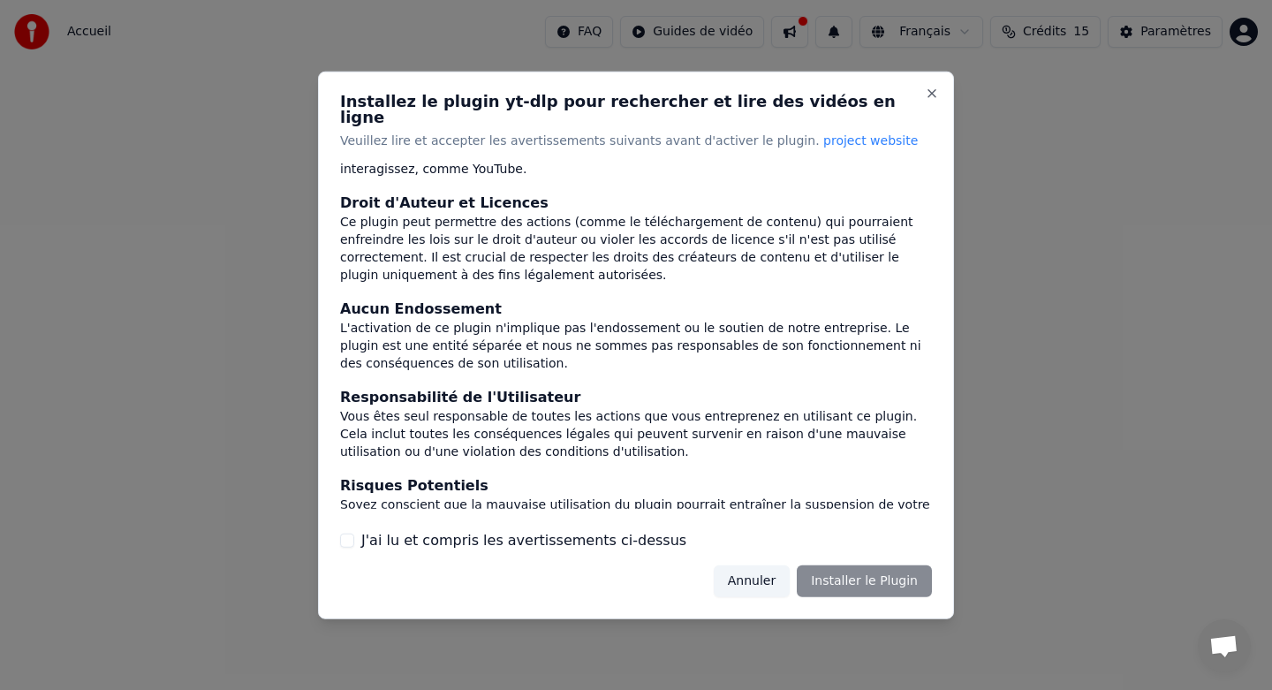
scroll to position [153, 0]
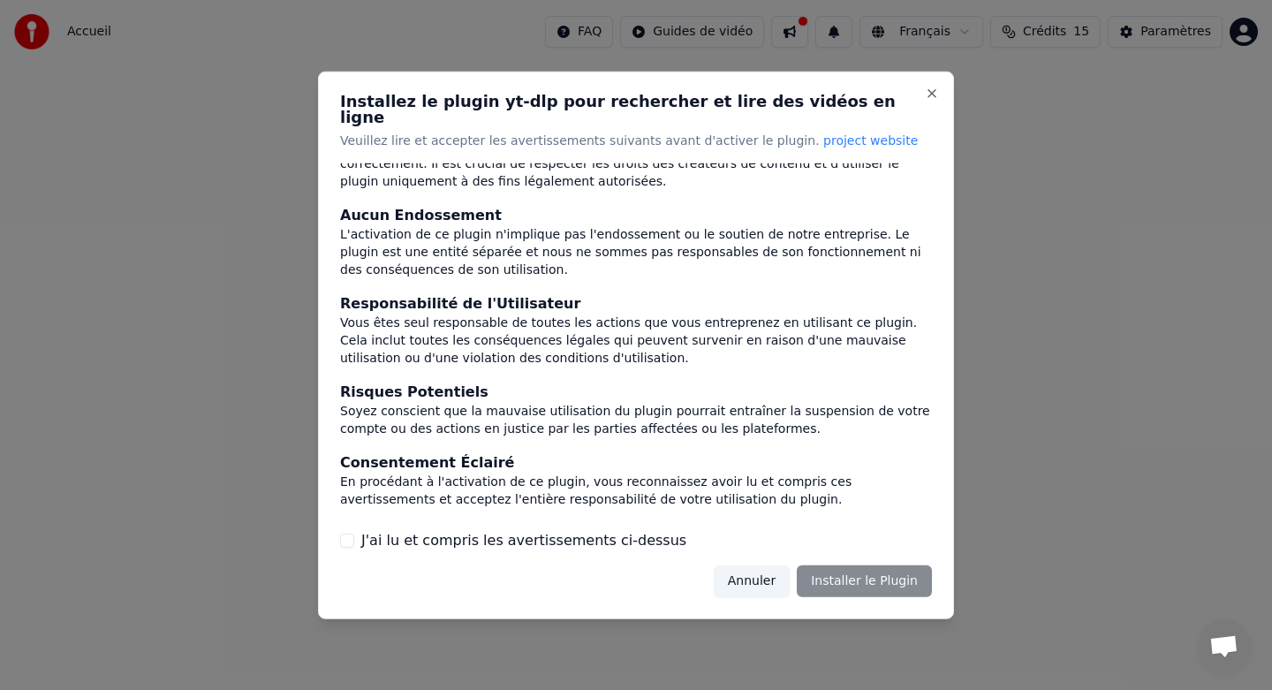
click at [350, 534] on button "J'ai lu et compris les avertissements ci-dessus" at bounding box center [347, 541] width 14 height 14
click at [758, 575] on button "Annuler" at bounding box center [752, 582] width 76 height 32
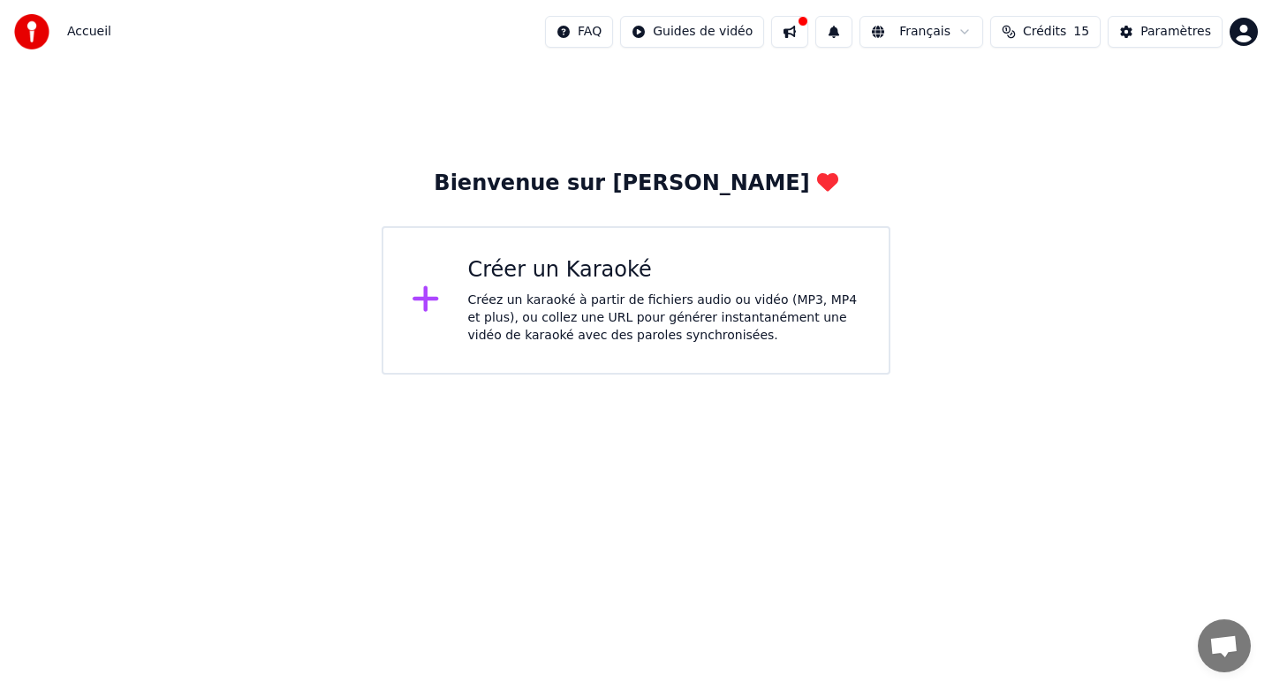
click at [681, 312] on div "Créez un karaoké à partir de fichiers audio ou vidéo (MP3, MP4 et plus), ou col…" at bounding box center [664, 318] width 393 height 53
click at [665, 341] on div "Créez un karaoké à partir de fichiers audio ou vidéo (MP3, MP4 et plus), ou col…" at bounding box center [664, 318] width 393 height 53
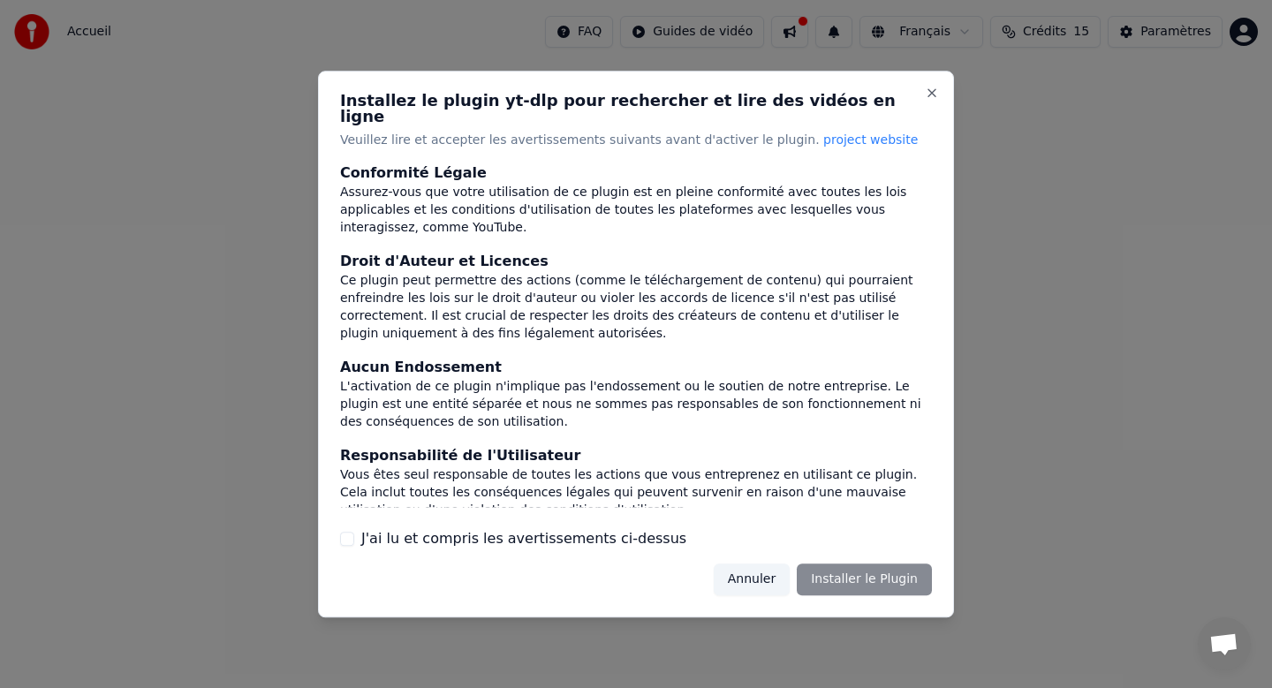
click at [824, 134] on span "project website" at bounding box center [871, 140] width 95 height 14
